Goal: Register for event/course

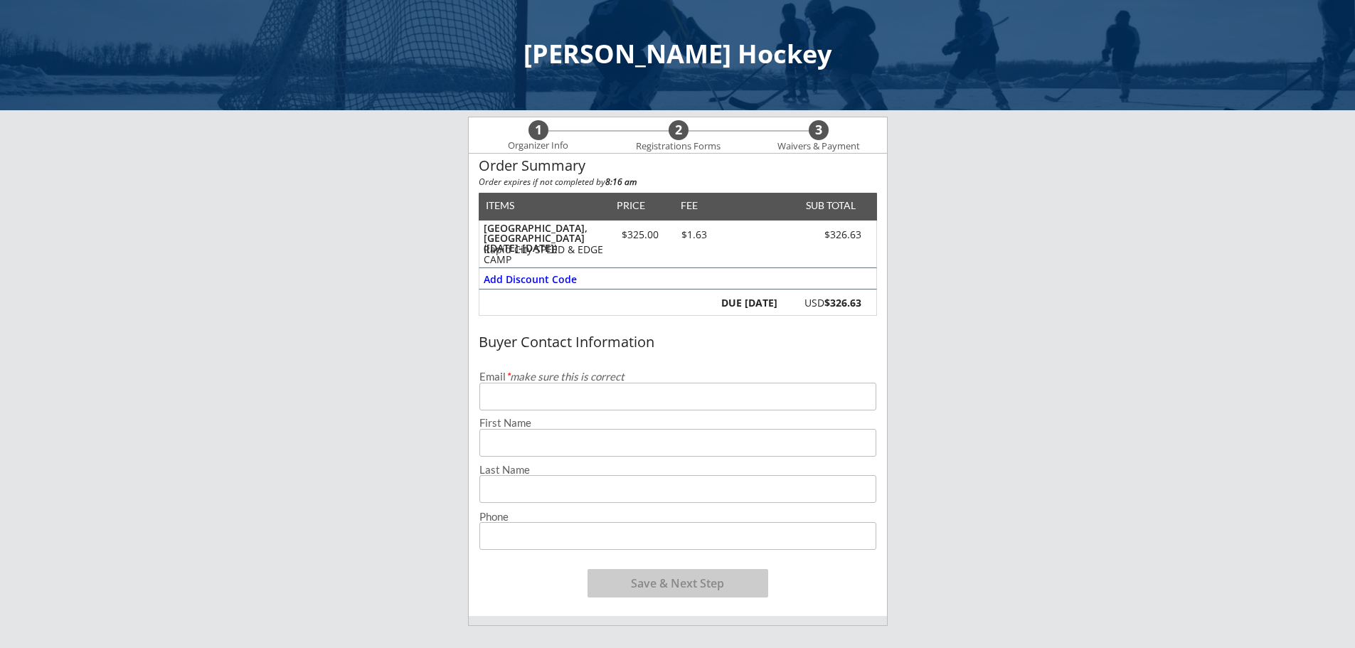
scroll to position [142, 0]
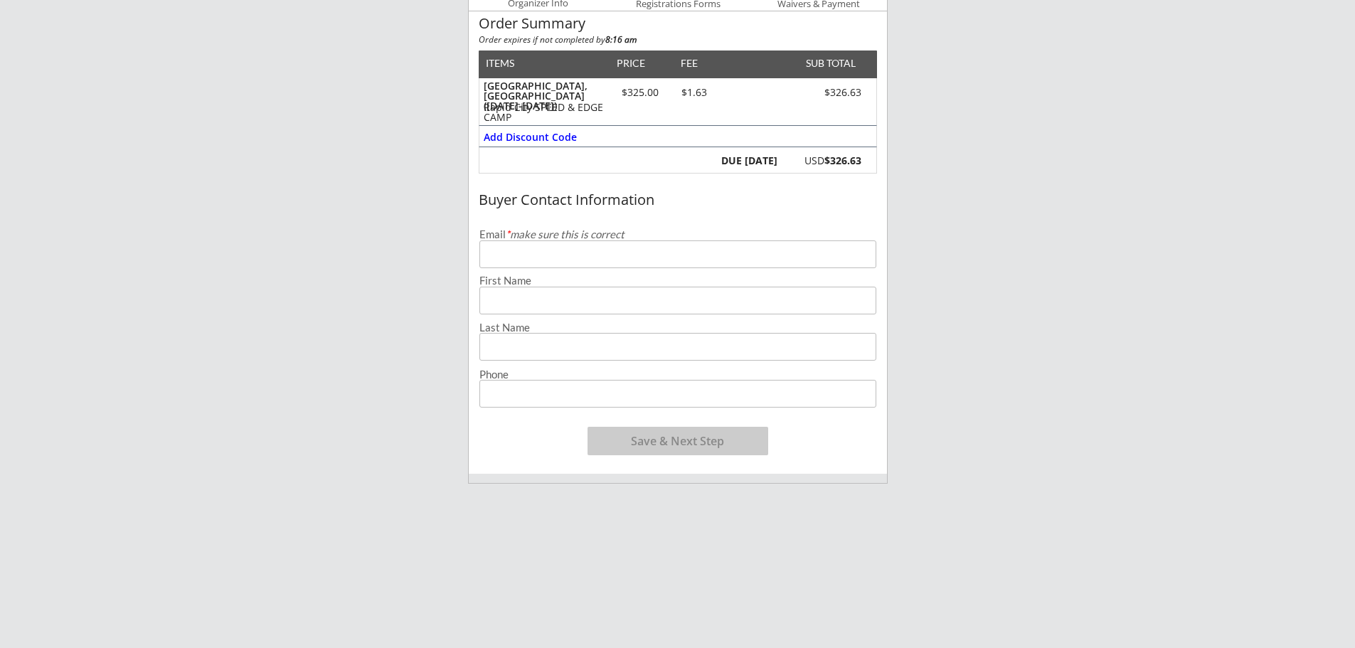
click at [568, 255] on input "email" at bounding box center [677, 254] width 397 height 28
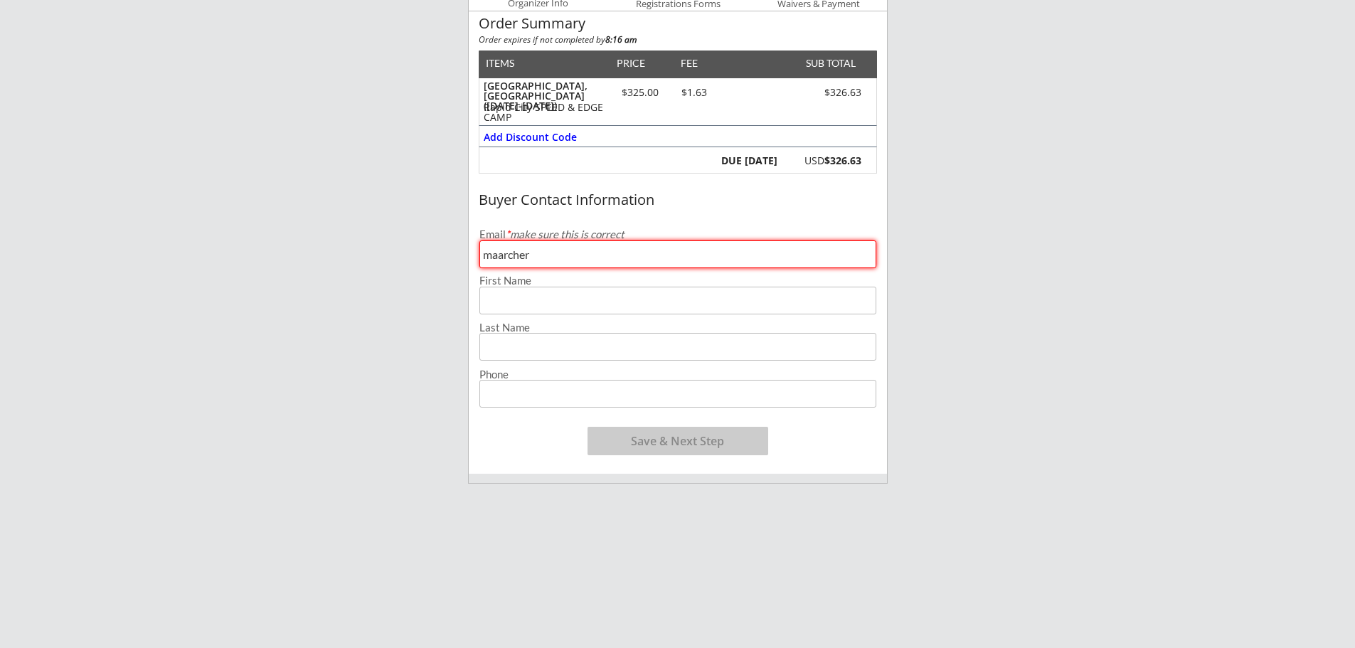
click at [568, 255] on input "maarcher" at bounding box center [677, 254] width 397 height 28
type input "[EMAIL_ADDRESS][DOMAIN_NAME]"
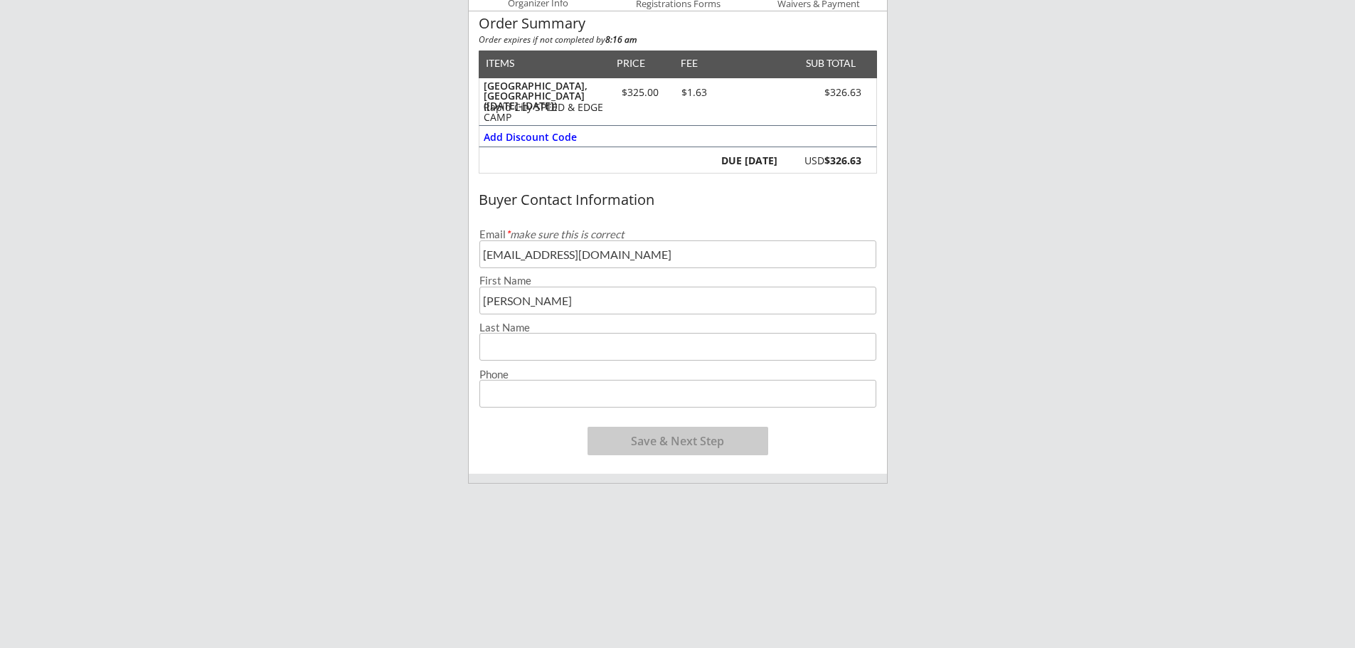
type input "[PERSON_NAME]"
type input "[PHONE_NUMBER]"
click at [649, 441] on button "Save & Next Step" at bounding box center [678, 441] width 181 height 28
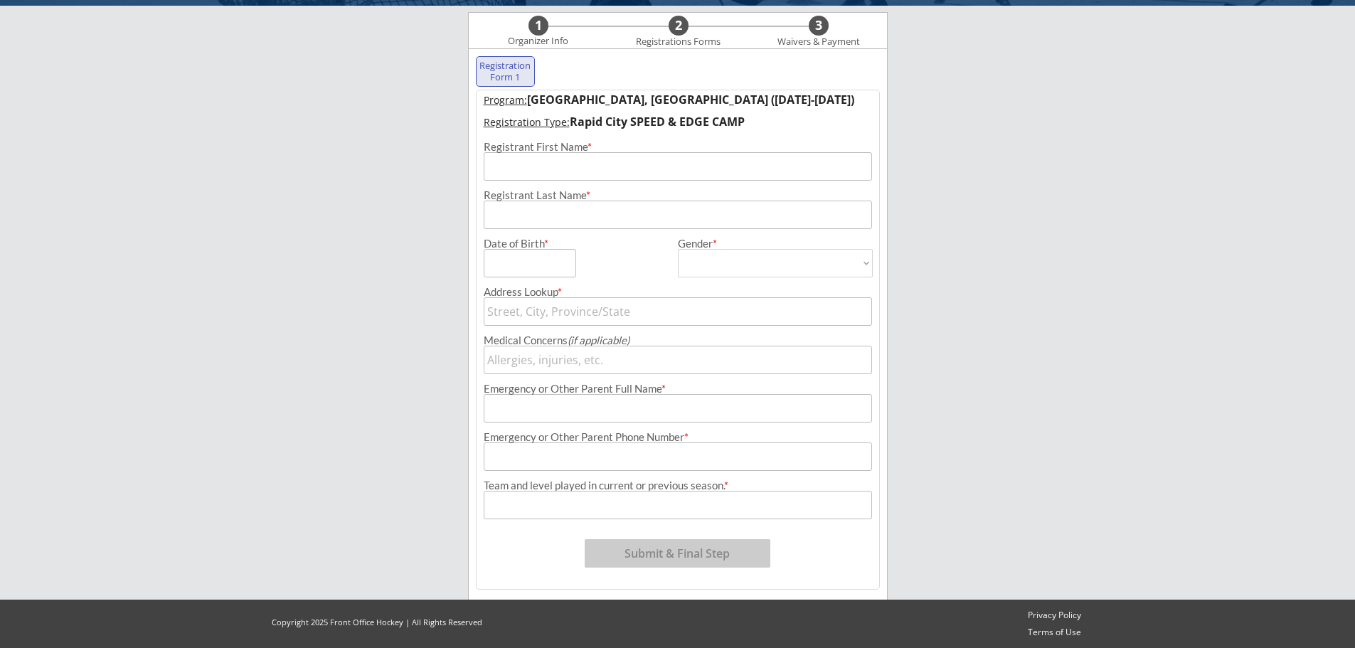
scroll to position [102, 0]
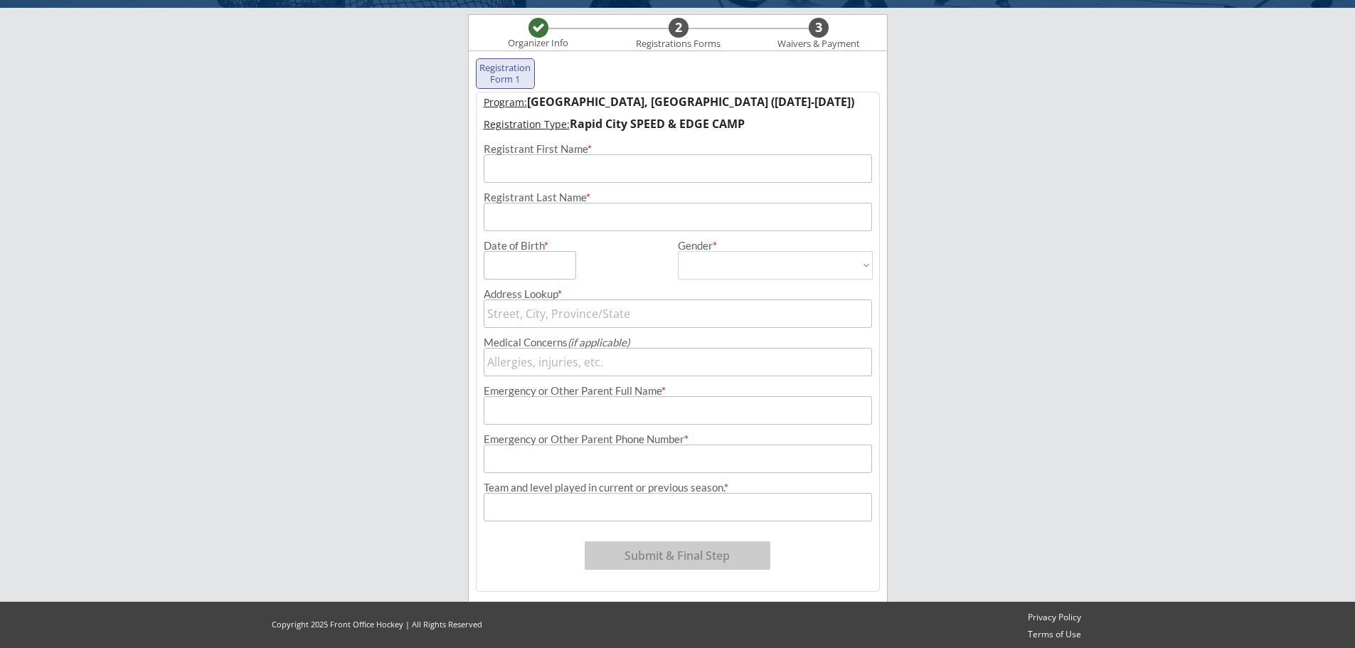
click at [554, 169] on input "input" at bounding box center [678, 168] width 388 height 28
type input "Jack"
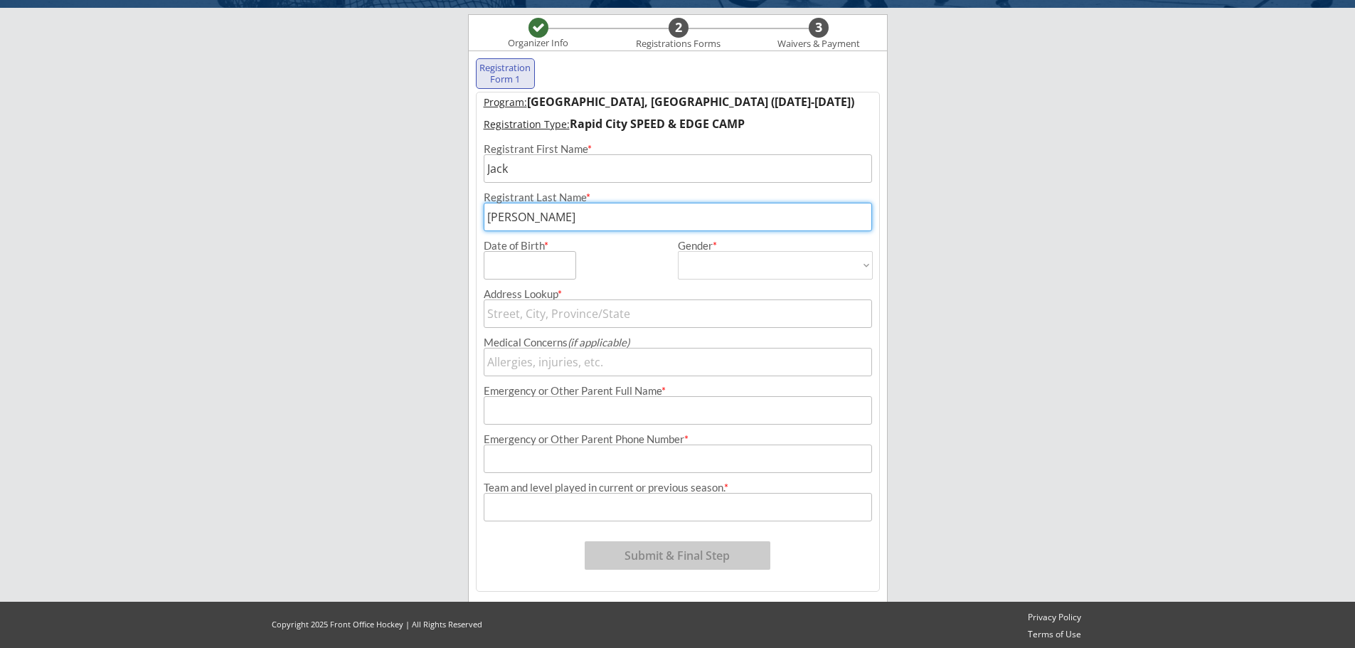
type input "[PERSON_NAME]"
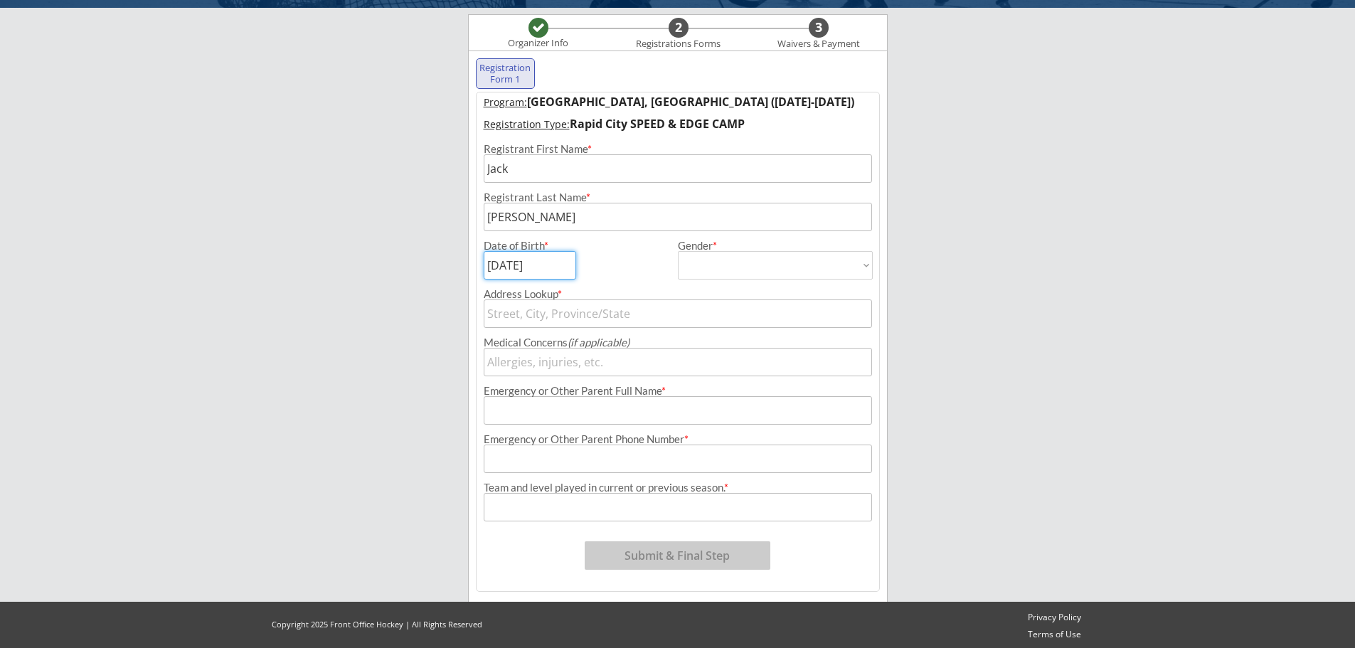
type input "[DATE]"
click at [694, 257] on select "[DEMOGRAPHIC_DATA] [DEMOGRAPHIC_DATA]" at bounding box center [775, 265] width 195 height 28
select select ""[DEMOGRAPHIC_DATA]""
click at [678, 251] on select "[DEMOGRAPHIC_DATA] [DEMOGRAPHIC_DATA]" at bounding box center [775, 265] width 195 height 28
type input "[DEMOGRAPHIC_DATA]"
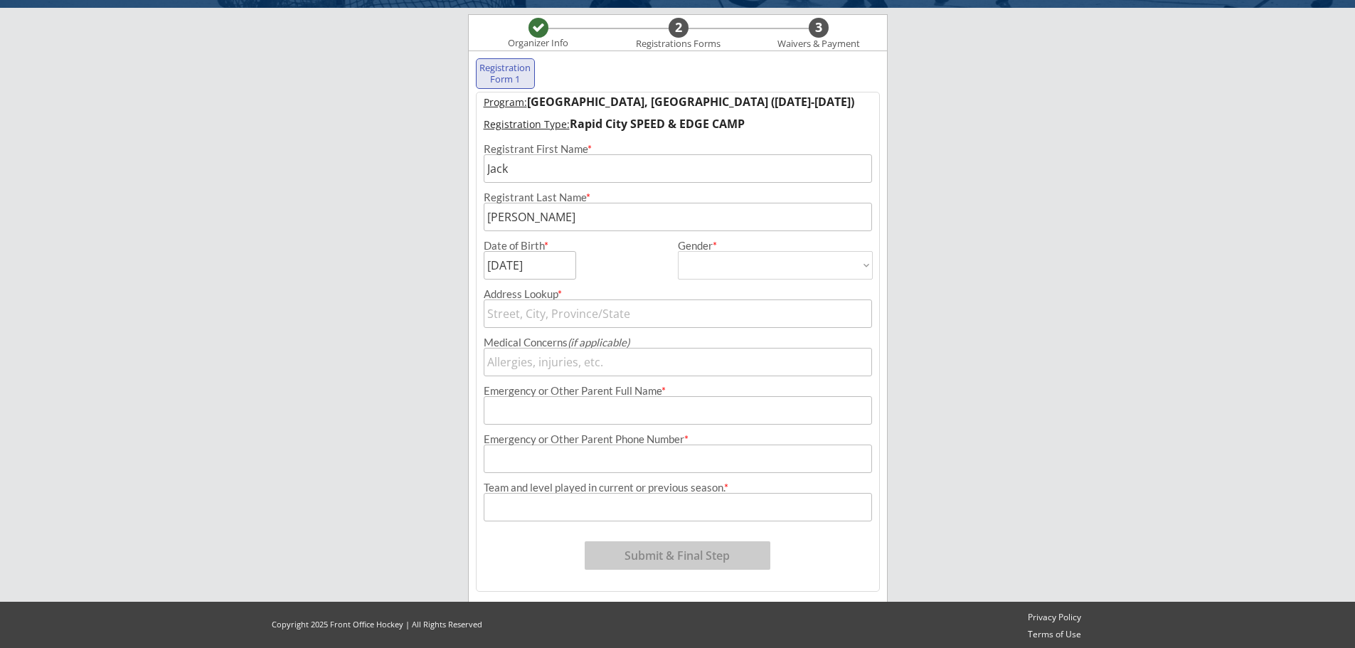
click at [651, 316] on input "text" at bounding box center [678, 313] width 388 height 28
type input "220"
type input "[STREET_ADDRESS]"
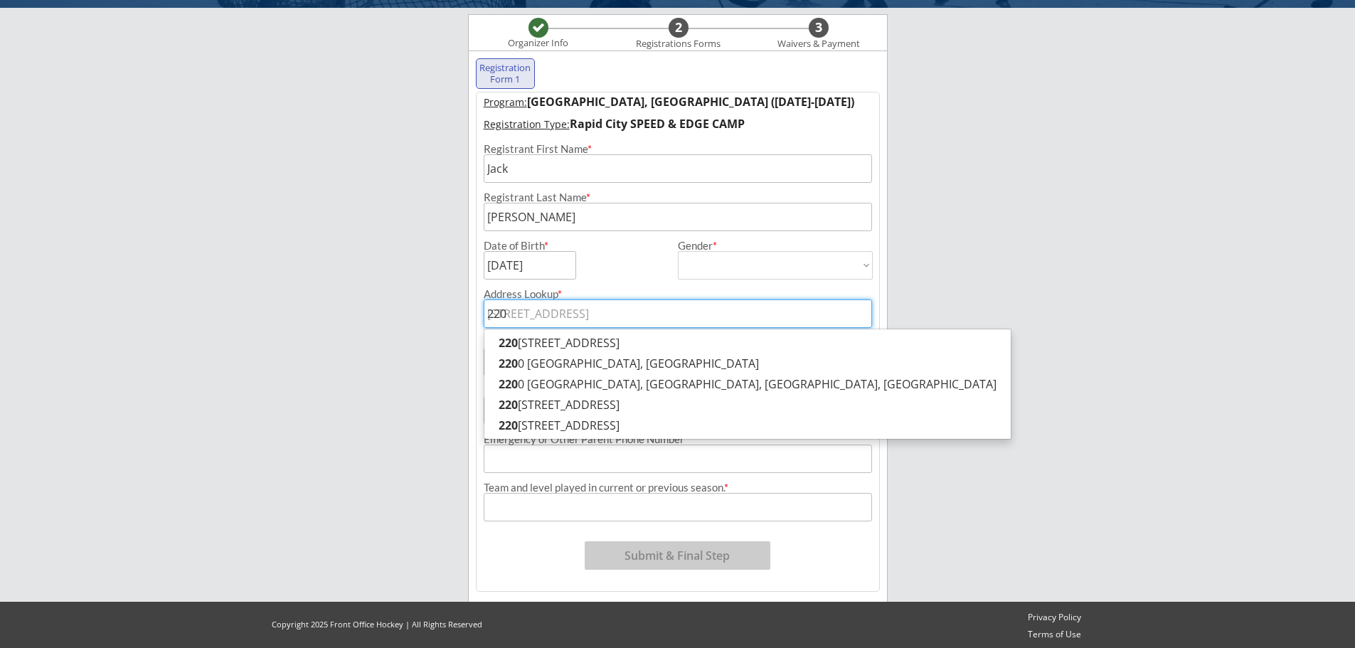
type input "2209"
type input "[STREET_ADDRESS]"
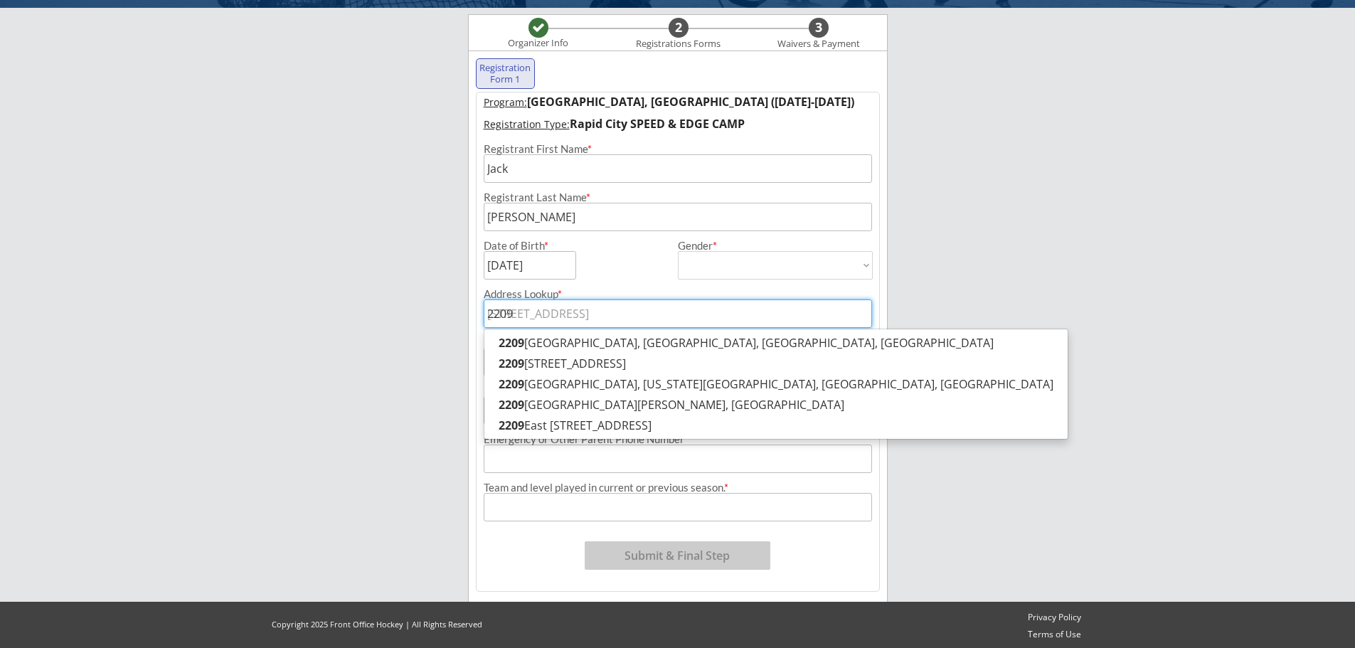
type input "2209"
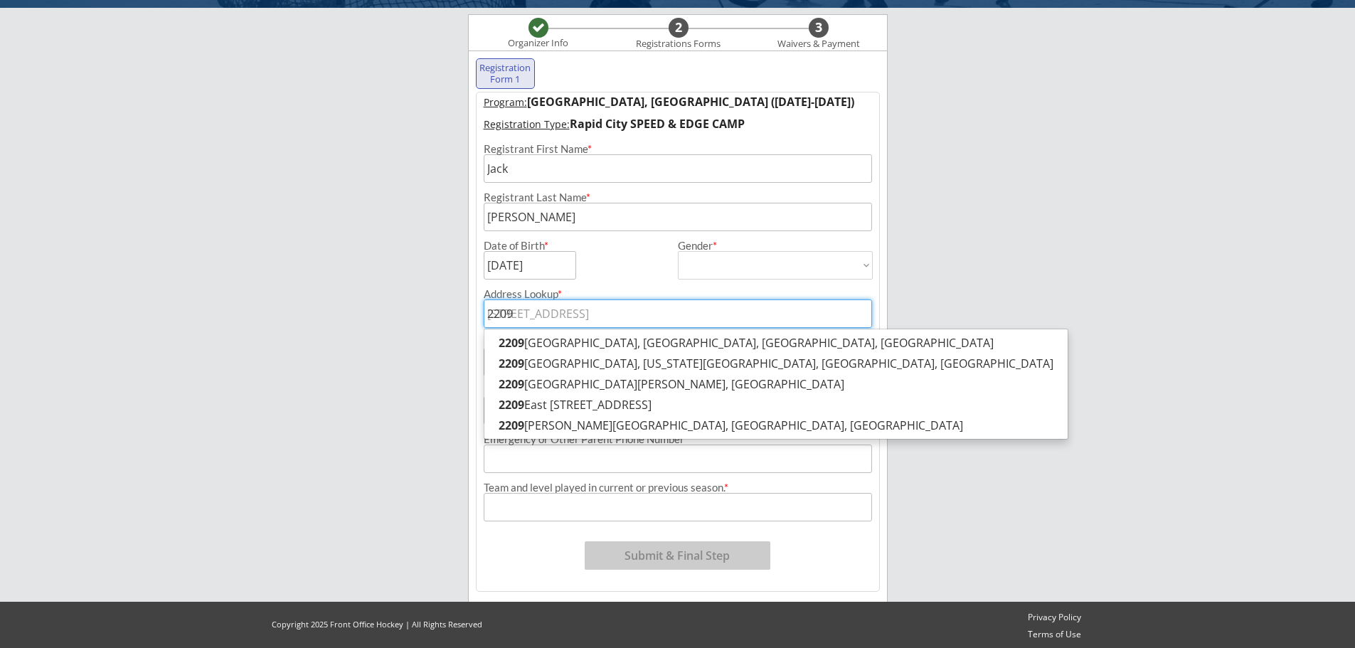
type input "2209 B"
type input "[STREET_ADDRESS][PERSON_NAME]"
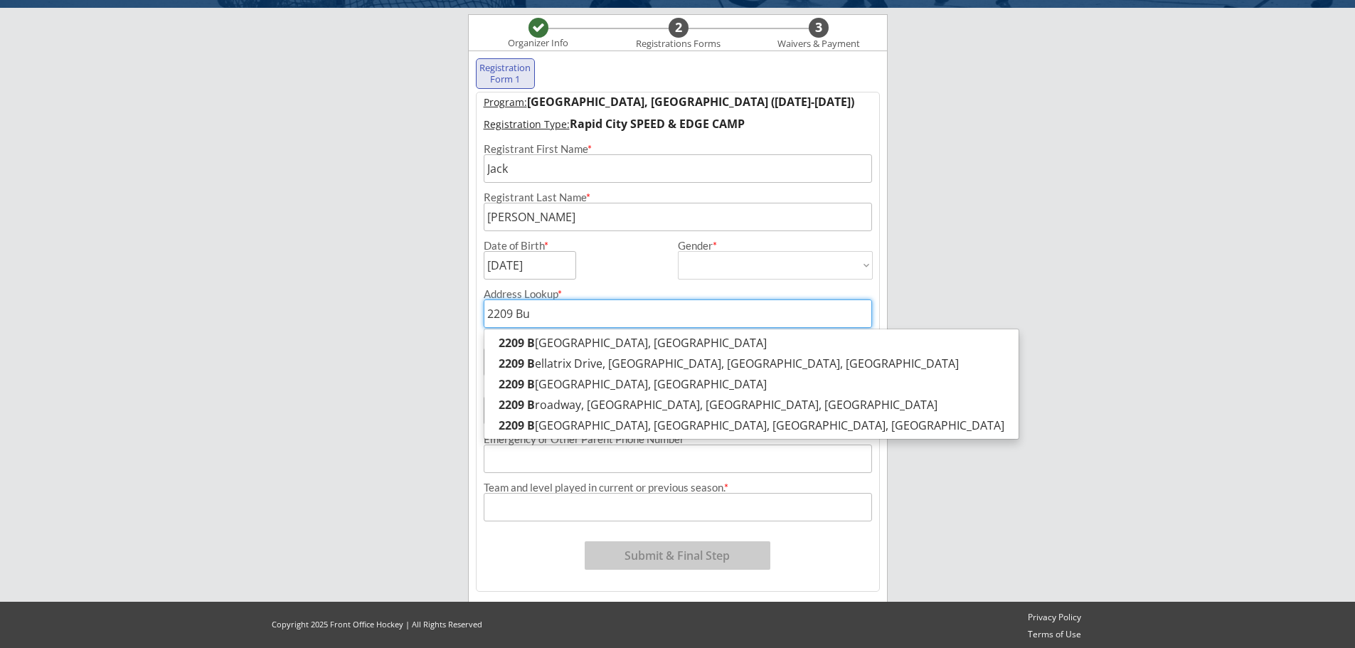
type input "2209 Bue"
type input "[STREET_ADDRESS]"
type input "2209 Buena"
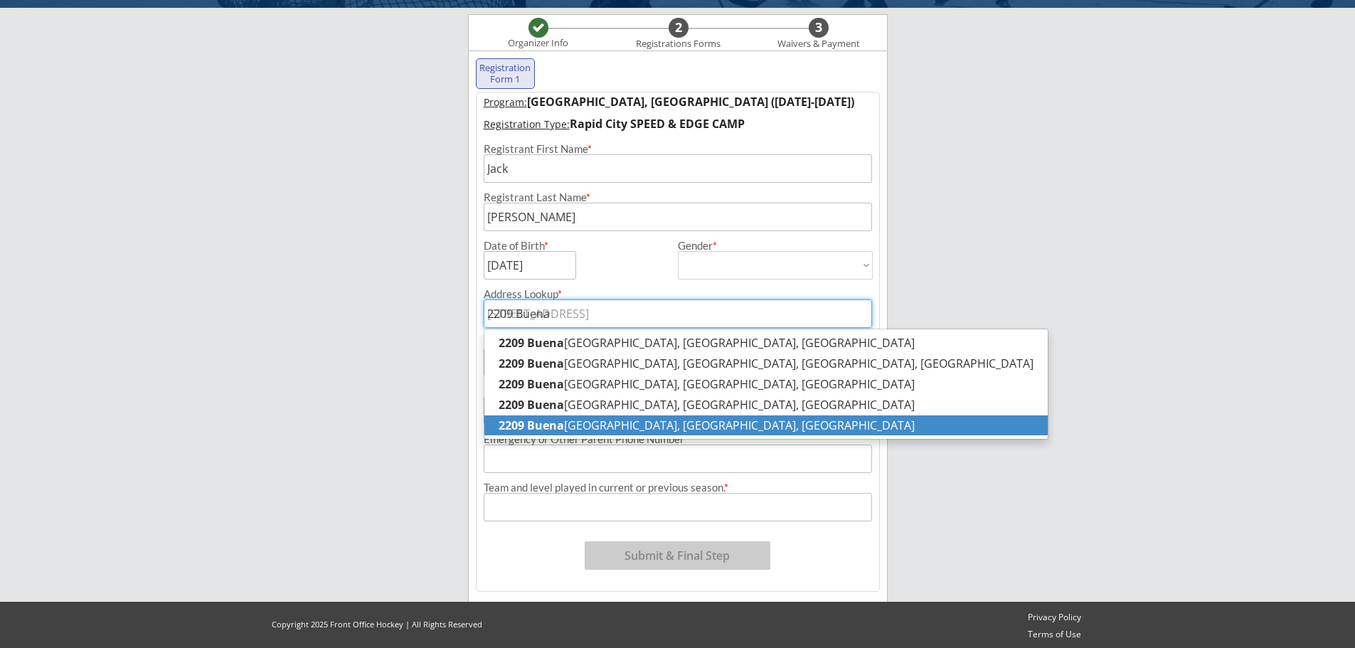
click at [656, 431] on p "[STREET_ADDRESS]" at bounding box center [765, 425] width 563 height 21
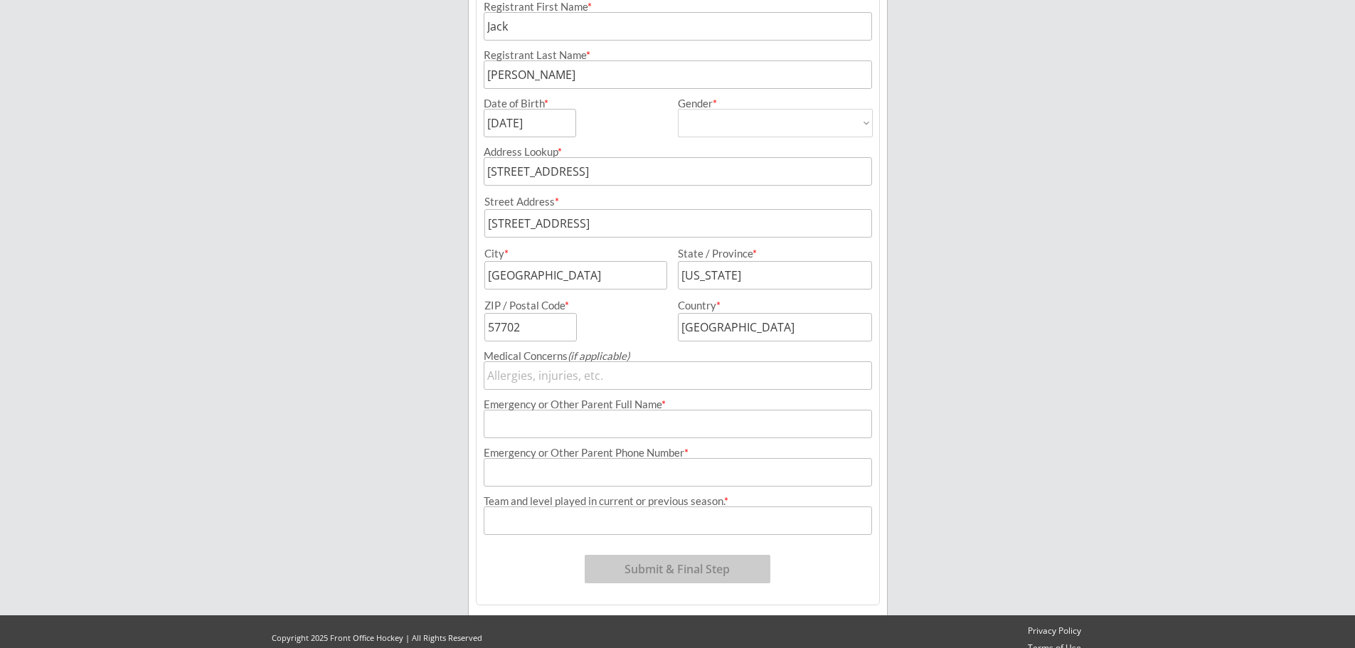
scroll to position [260, 0]
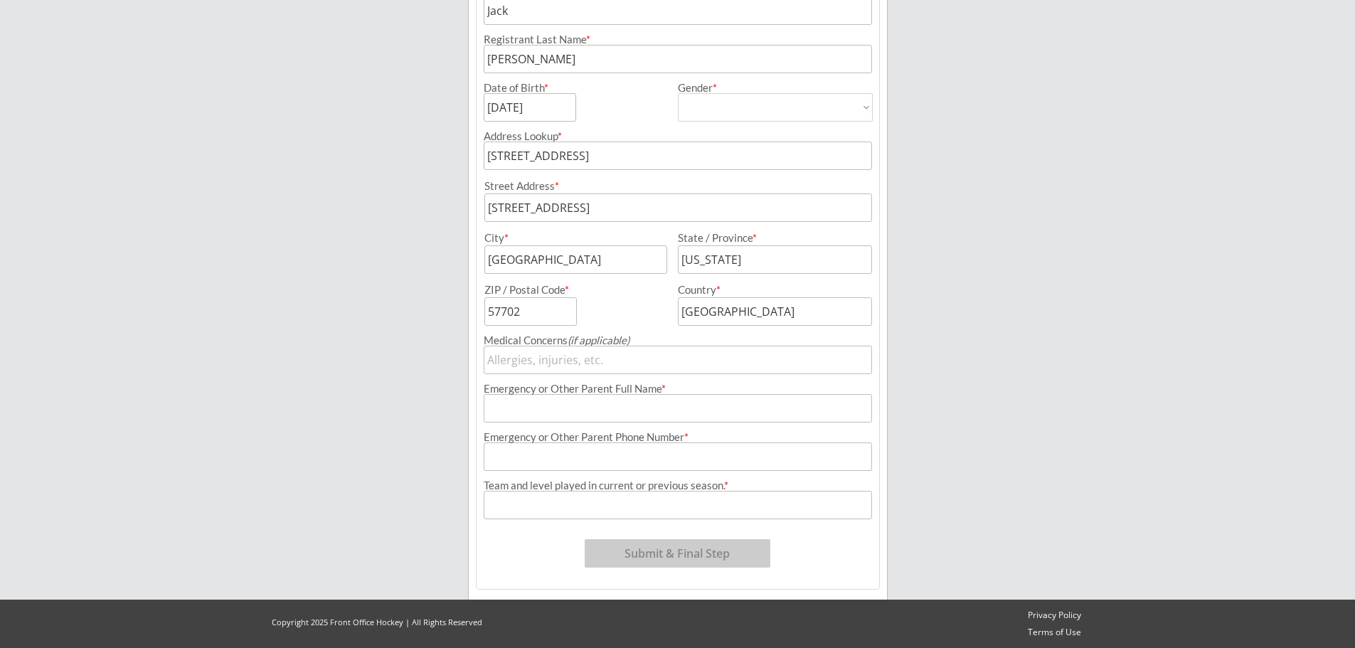
type input "[STREET_ADDRESS]"
click at [588, 363] on input "input" at bounding box center [678, 360] width 388 height 28
click at [592, 408] on input "input" at bounding box center [678, 408] width 388 height 28
type input "[PERSON_NAME]"
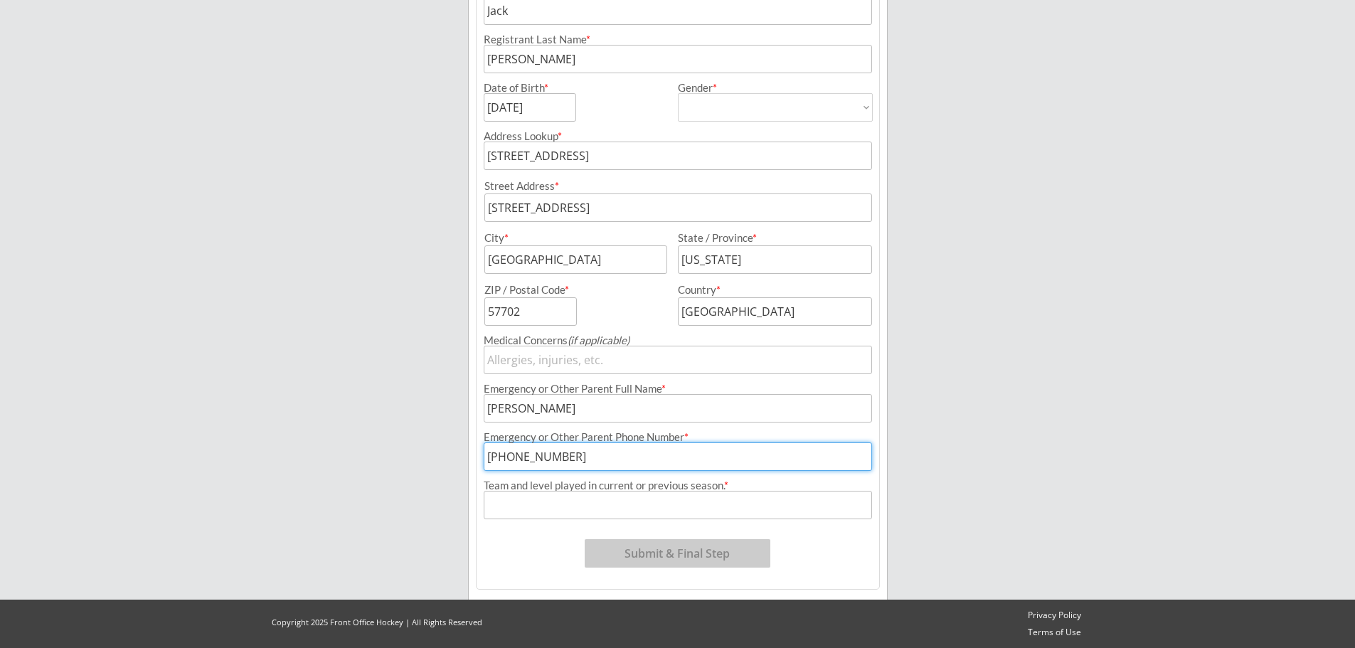
type input "[PHONE_NUMBER]"
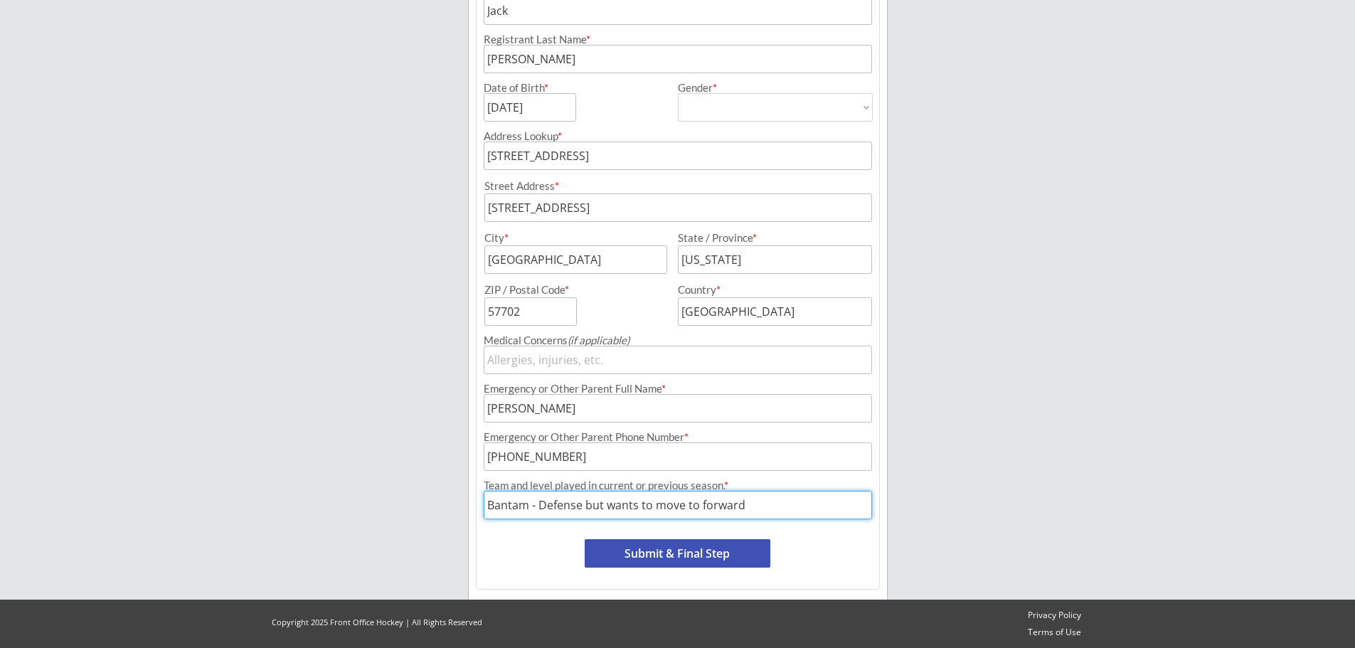
type input "Bantam - Defense but wants to move to forward"
click at [677, 548] on button "Submit & Final Step" at bounding box center [678, 553] width 186 height 28
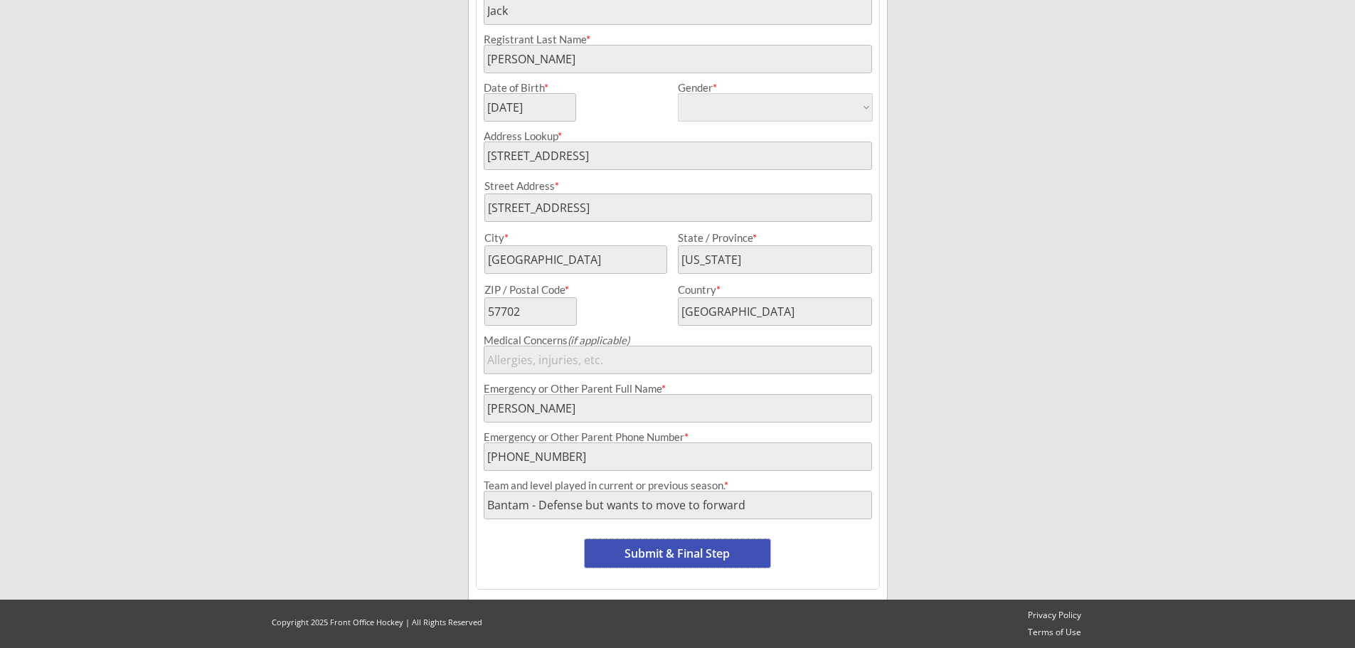
click at [691, 551] on button "Submit & Final Step" at bounding box center [678, 553] width 186 height 28
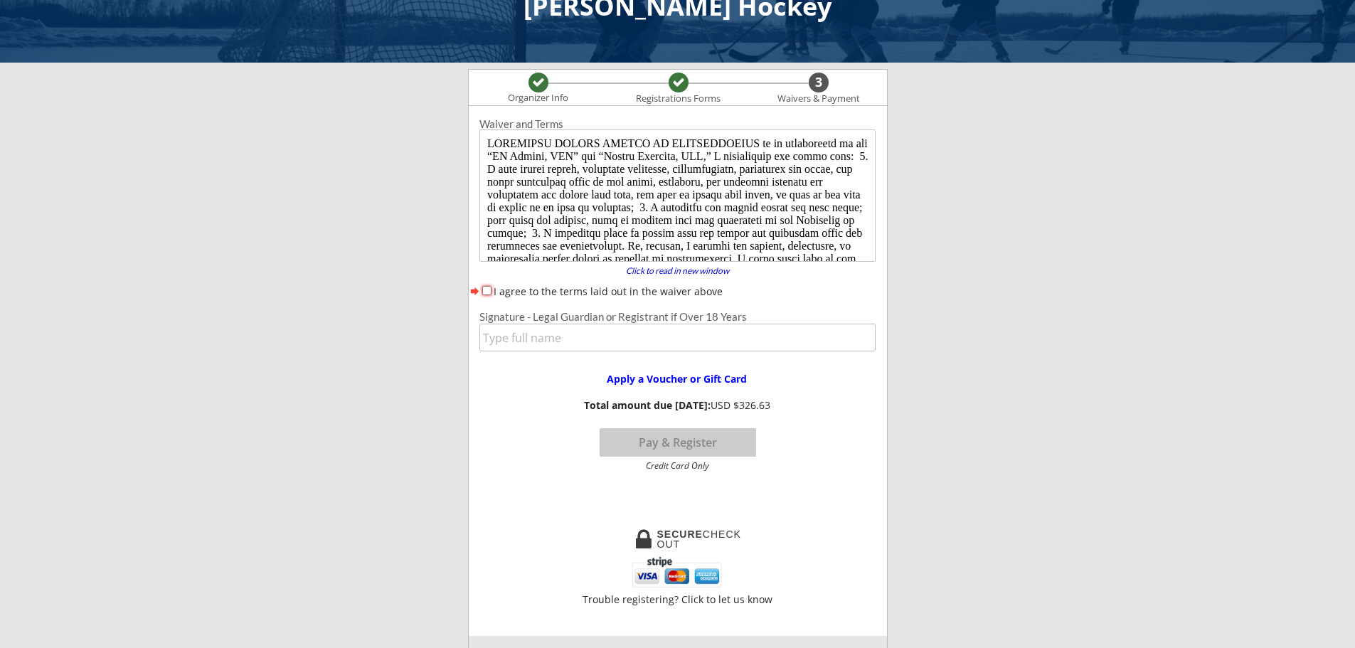
scroll to position [0, 0]
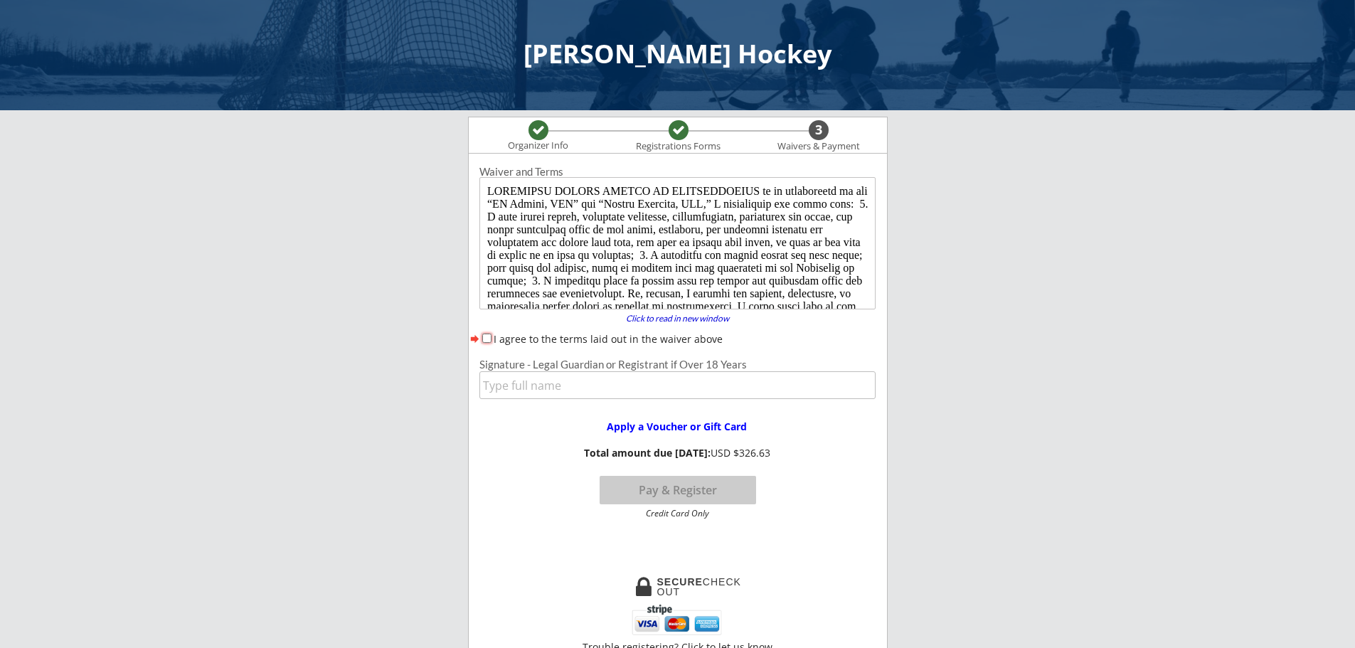
click at [489, 335] on input "I agree to the terms laid out in the waiver above" at bounding box center [486, 338] width 9 height 9
checkbox input "true"
click at [516, 391] on input "input" at bounding box center [677, 385] width 396 height 28
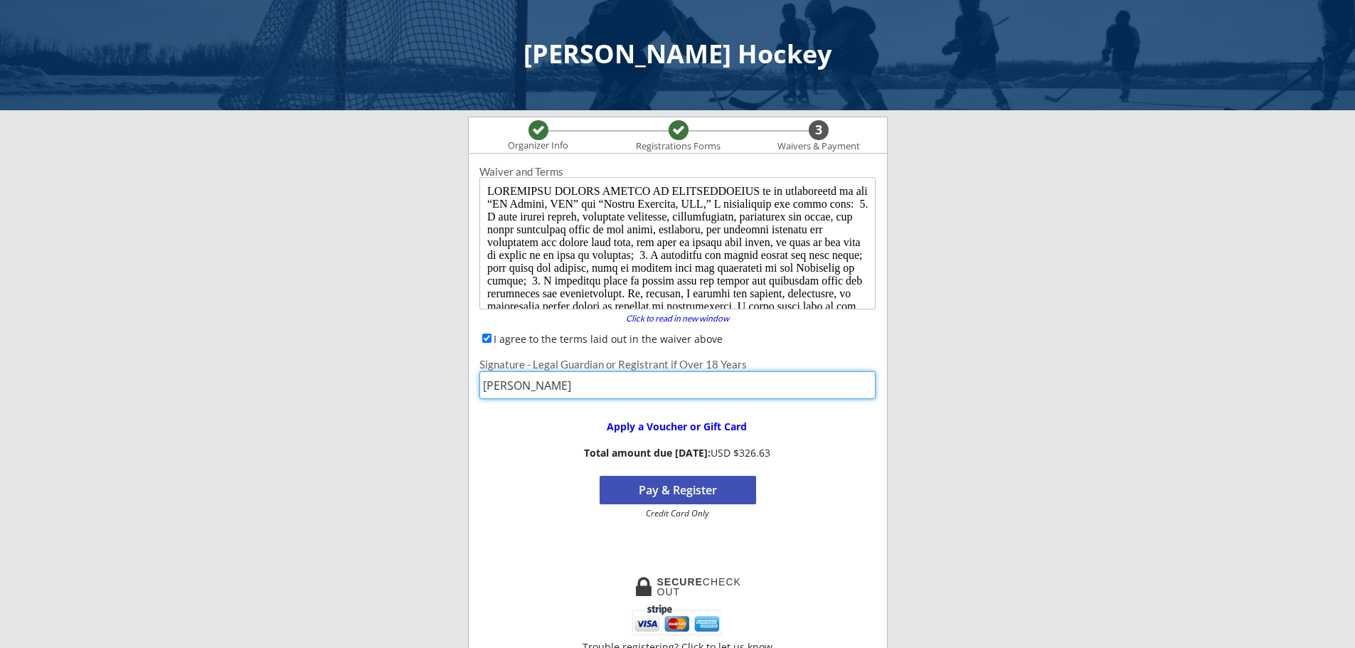
type input "[PERSON_NAME]"
click at [662, 496] on button "Pay & Register" at bounding box center [678, 490] width 156 height 28
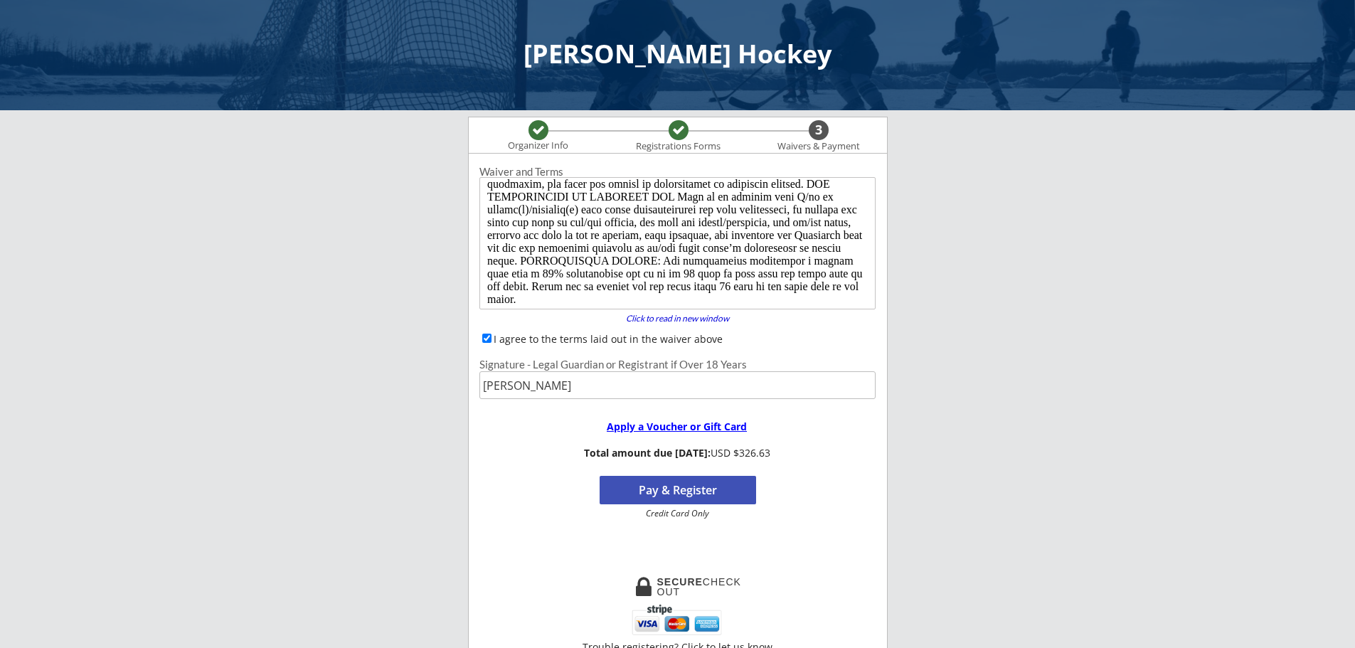
click at [669, 426] on div "Apply a Voucher or Gift Card" at bounding box center [677, 427] width 184 height 10
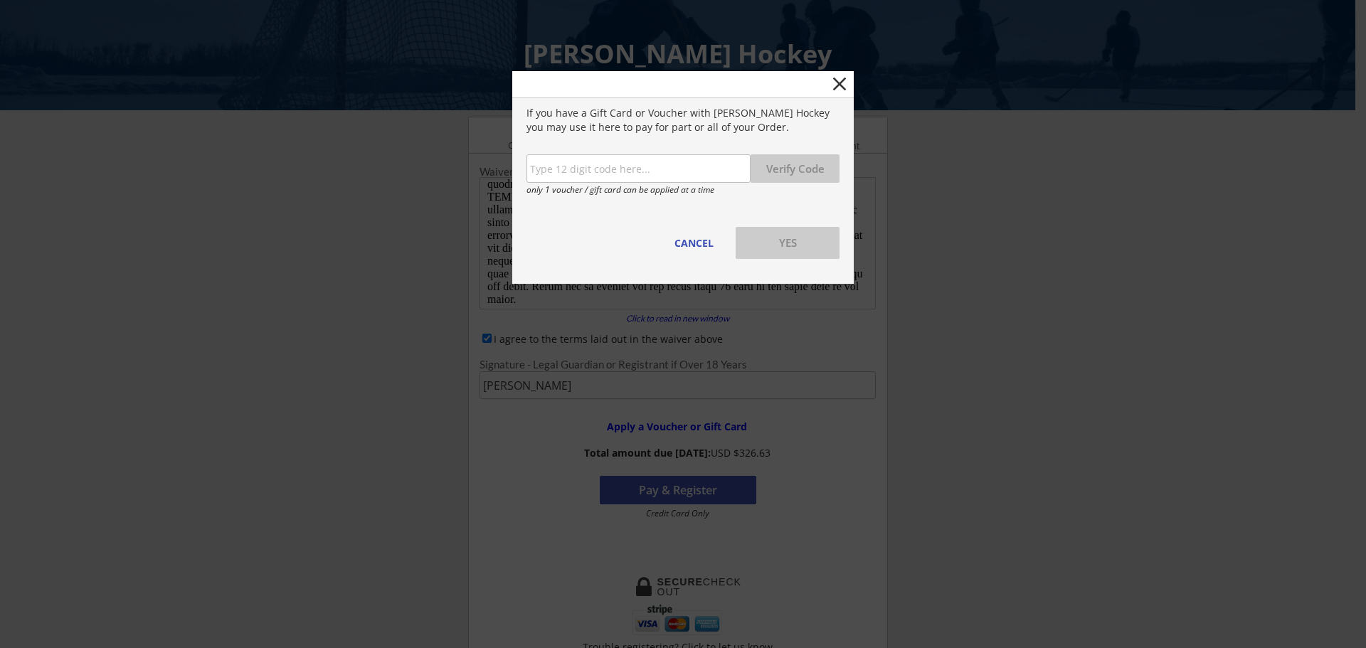
click at [623, 166] on input "input" at bounding box center [638, 168] width 224 height 28
click at [806, 169] on button "Verify Code" at bounding box center [794, 168] width 89 height 28
click at [684, 171] on input "input" at bounding box center [638, 168] width 224 height 28
click at [785, 167] on button "Verify Code" at bounding box center [794, 168] width 89 height 28
click at [615, 169] on input "input" at bounding box center [638, 168] width 224 height 28
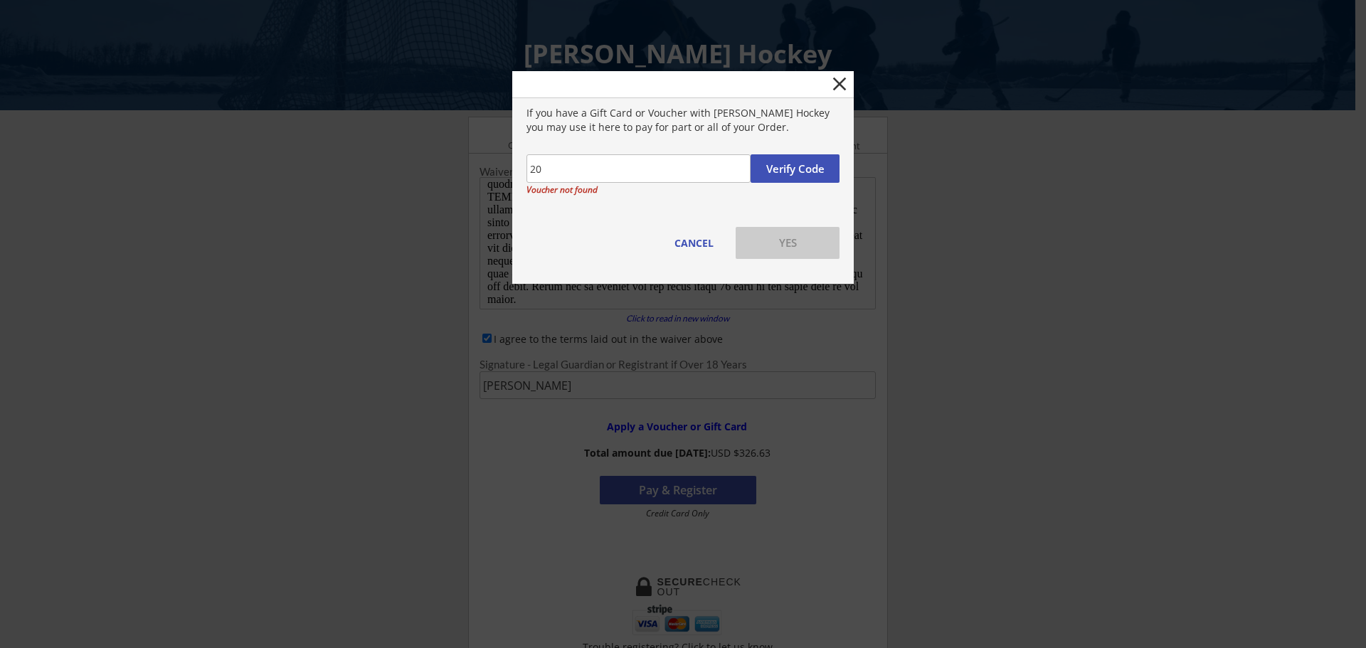
type input "2"
type input "2025DW"
click at [807, 168] on button "Verify Code" at bounding box center [794, 168] width 89 height 28
